Goal: Find specific page/section: Find specific page/section

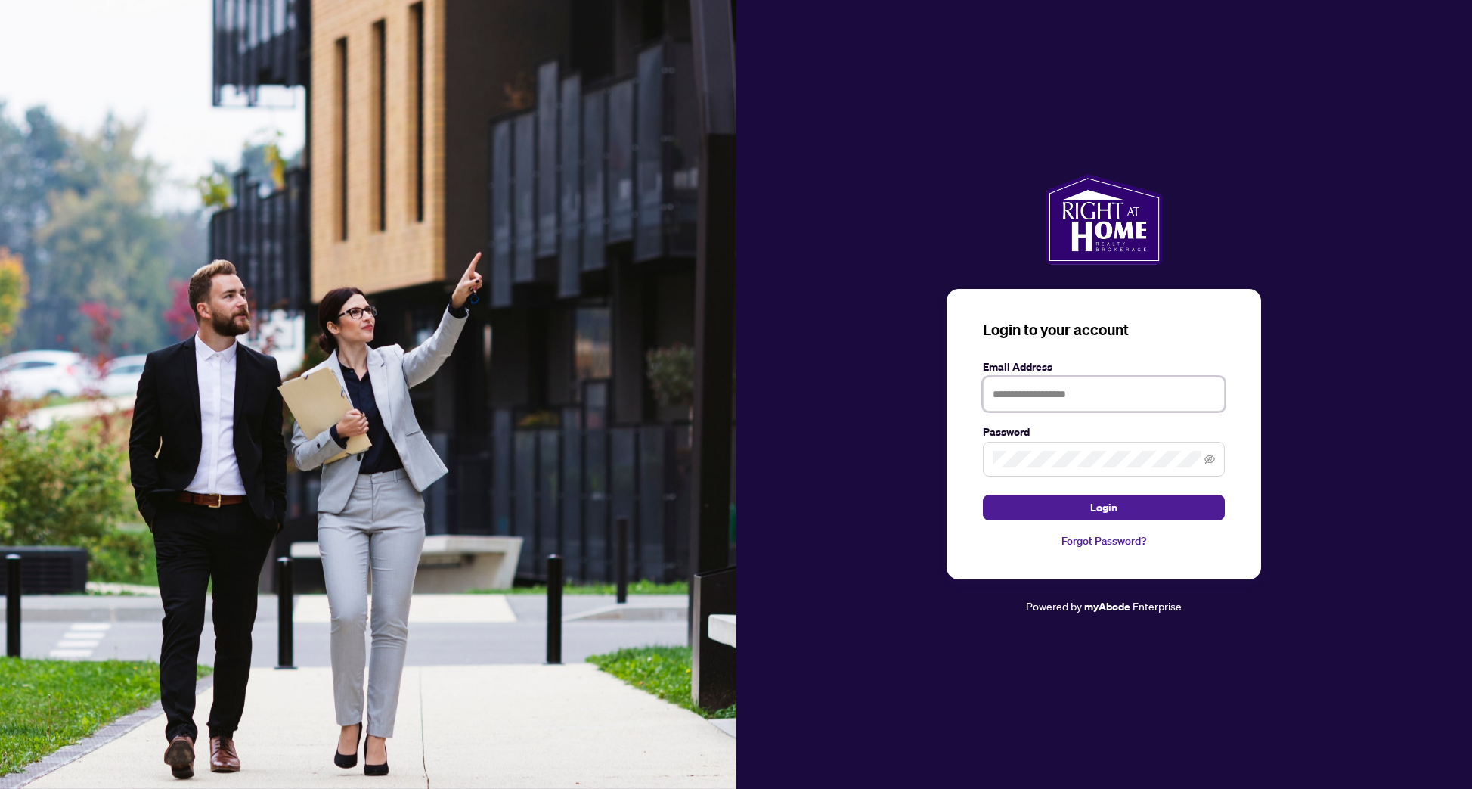
type input "**********"
click at [1104, 507] on button "Login" at bounding box center [1104, 507] width 242 height 26
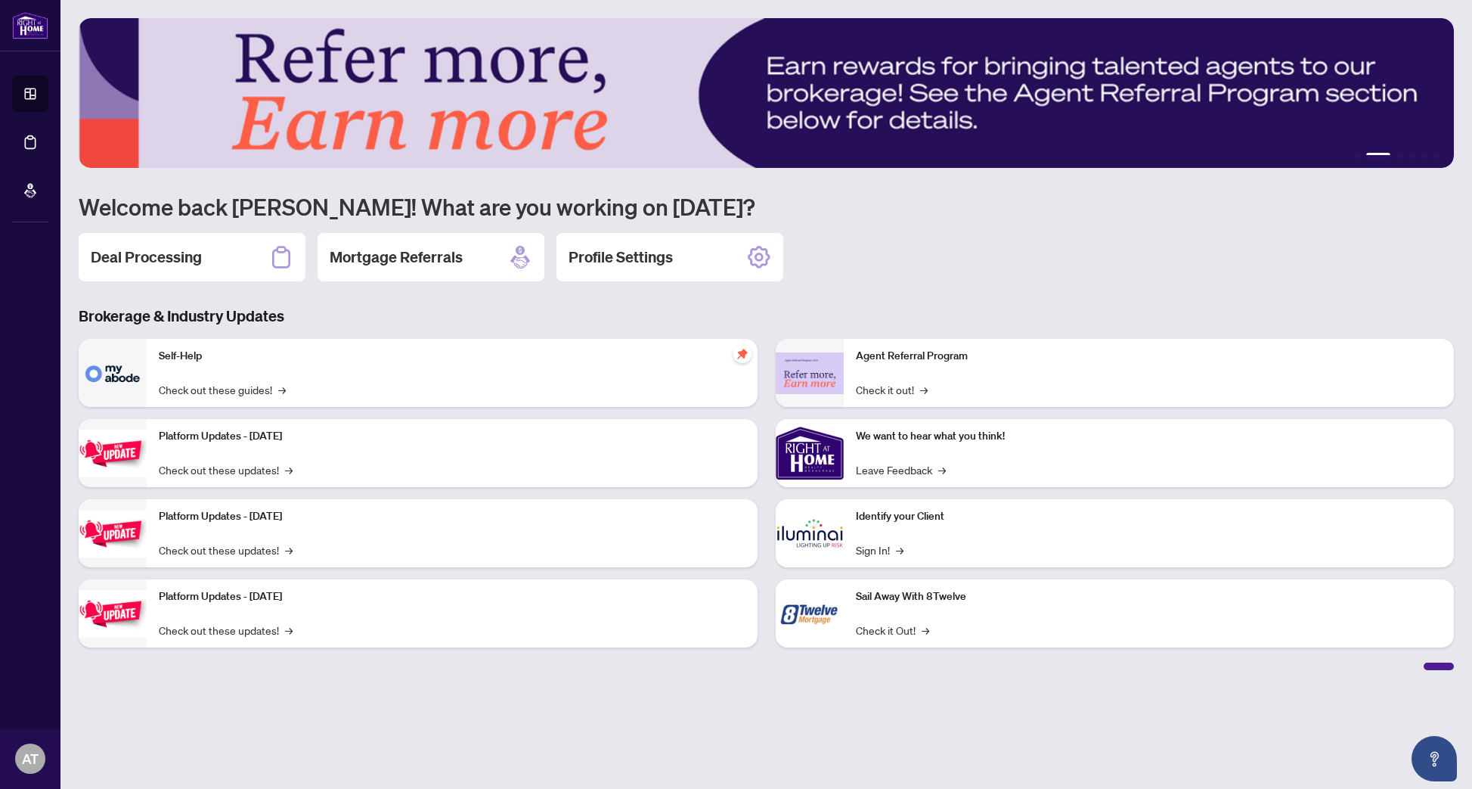
click at [783, 443] on img at bounding box center [810, 453] width 68 height 68
click at [799, 455] on img at bounding box center [810, 453] width 68 height 68
click at [163, 265] on h2 "Deal Processing" at bounding box center [146, 256] width 111 height 21
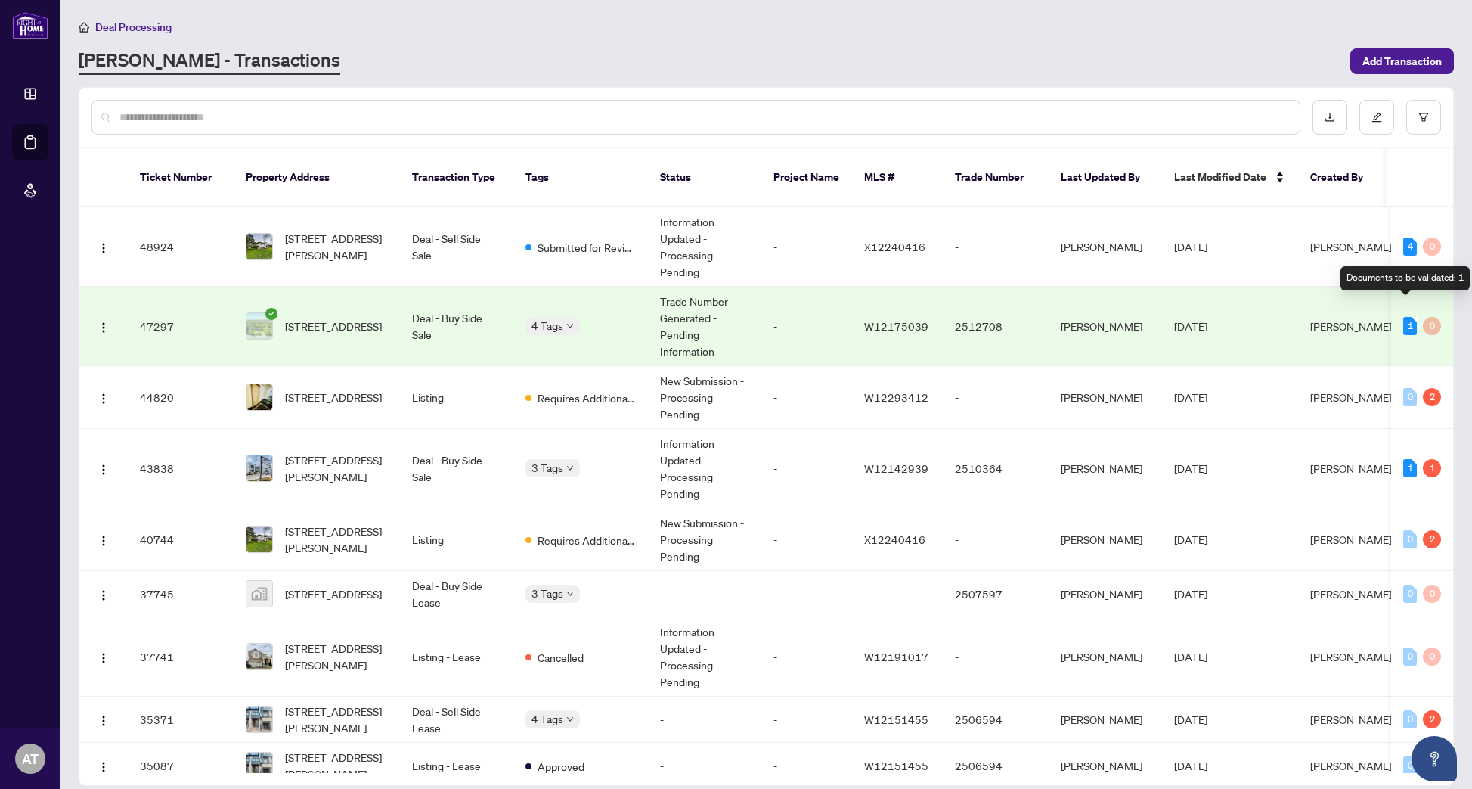
click at [1403, 317] on div "1" at bounding box center [1410, 326] width 14 height 18
click at [320, 318] on span "[STREET_ADDRESS]" at bounding box center [333, 326] width 97 height 17
